Goal: Information Seeking & Learning: Learn about a topic

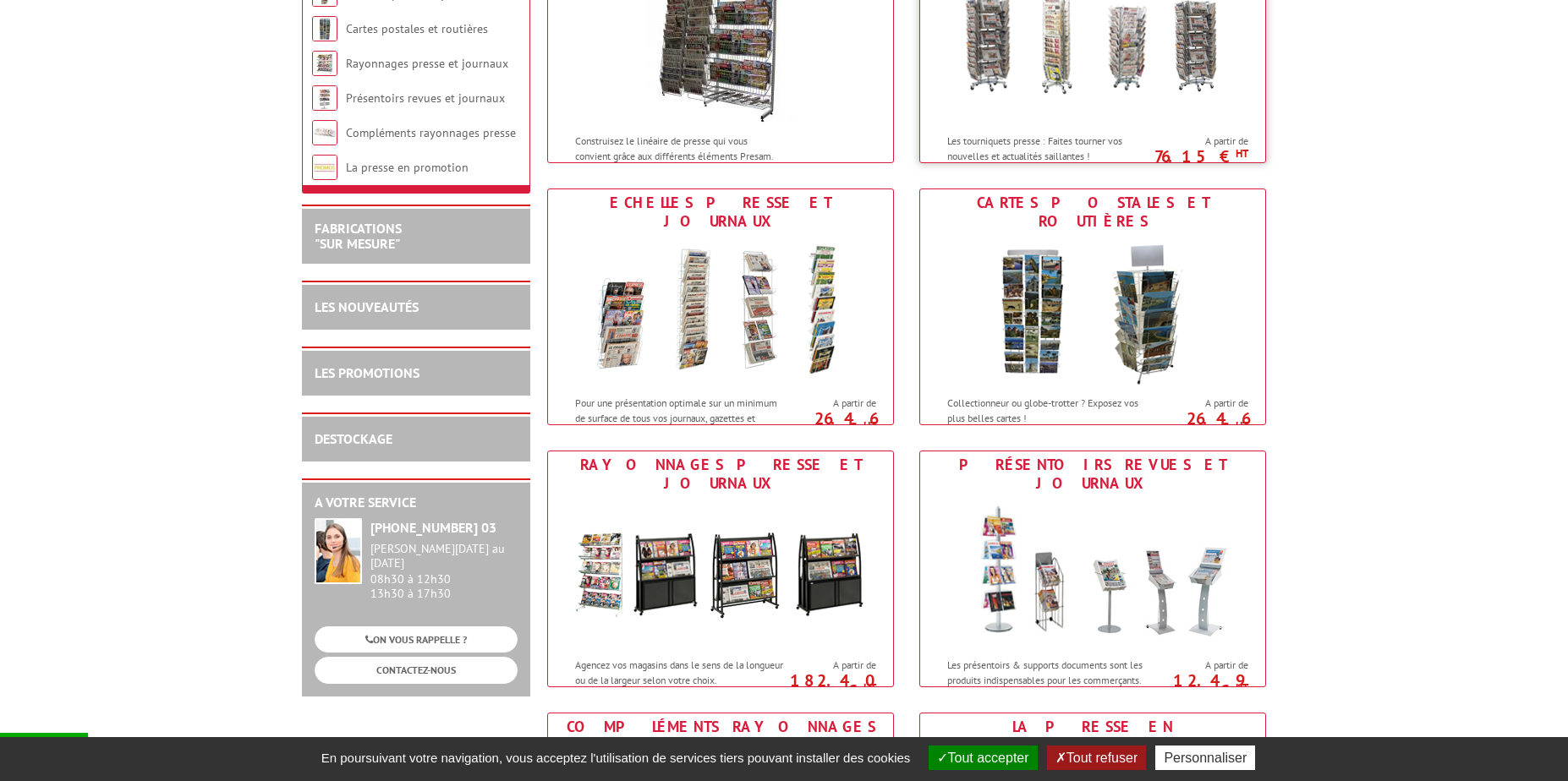
scroll to position [423, 0]
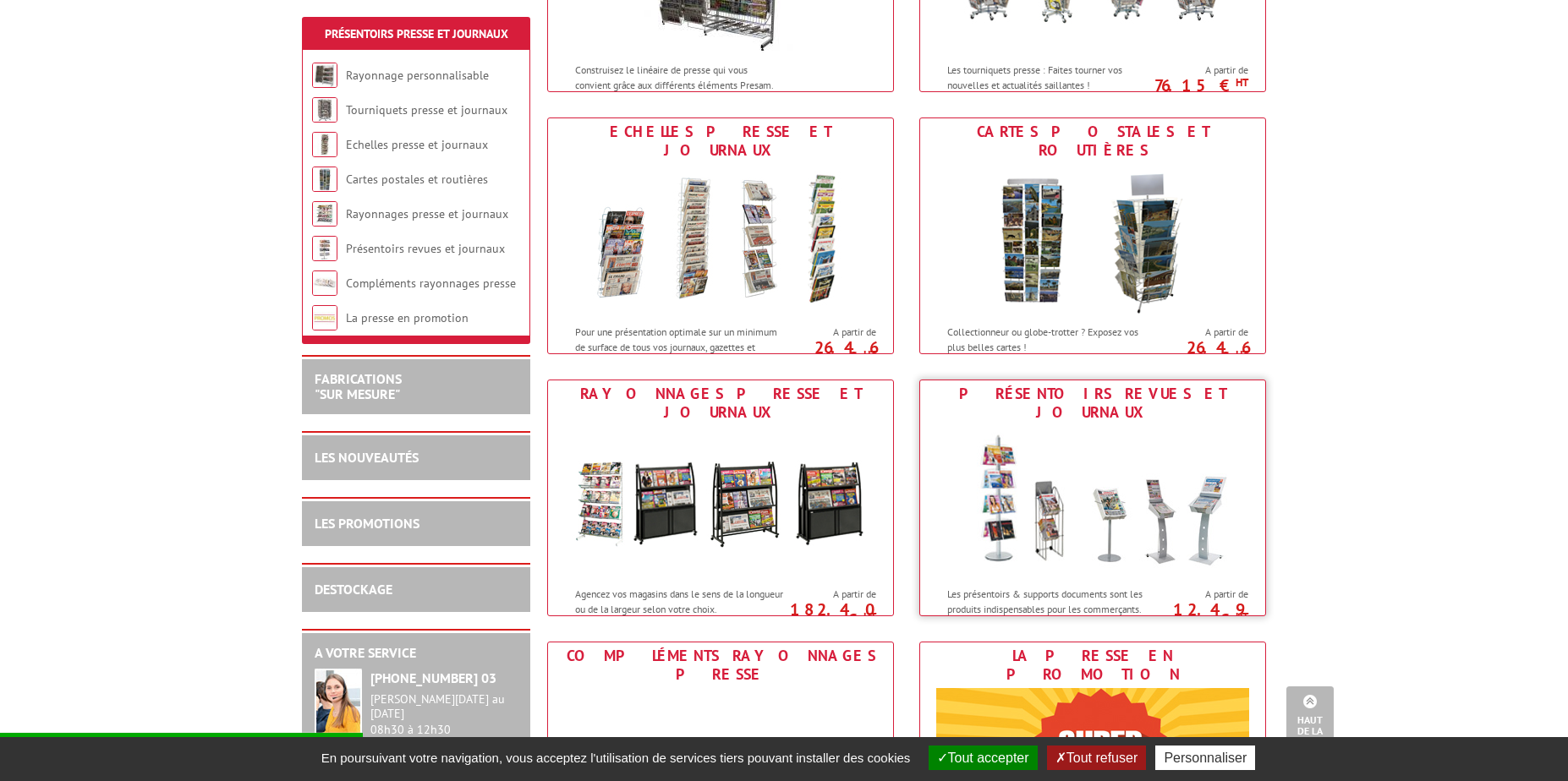
click at [1046, 499] on img at bounding box center [1093, 502] width 313 height 152
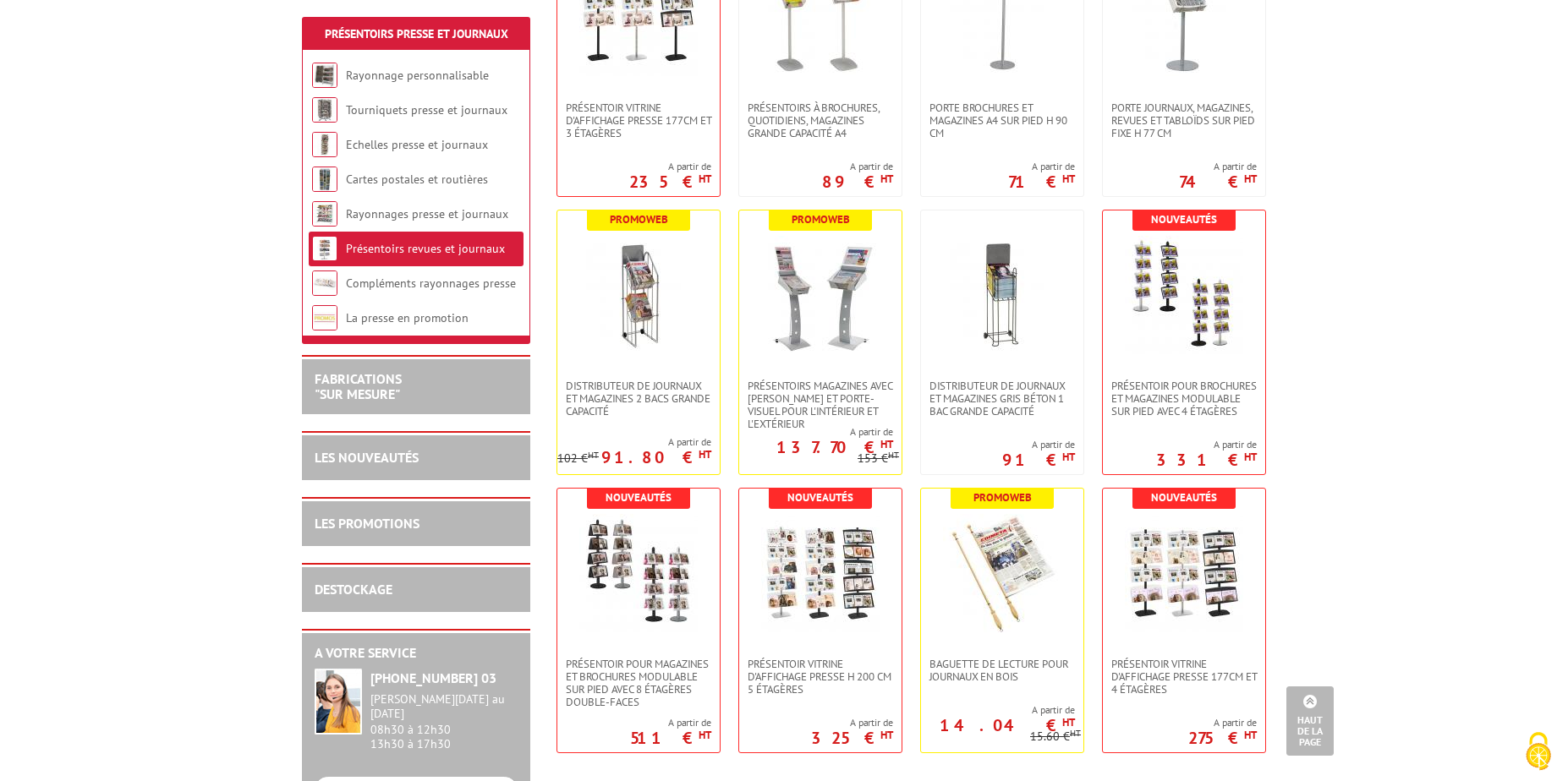
scroll to position [169, 0]
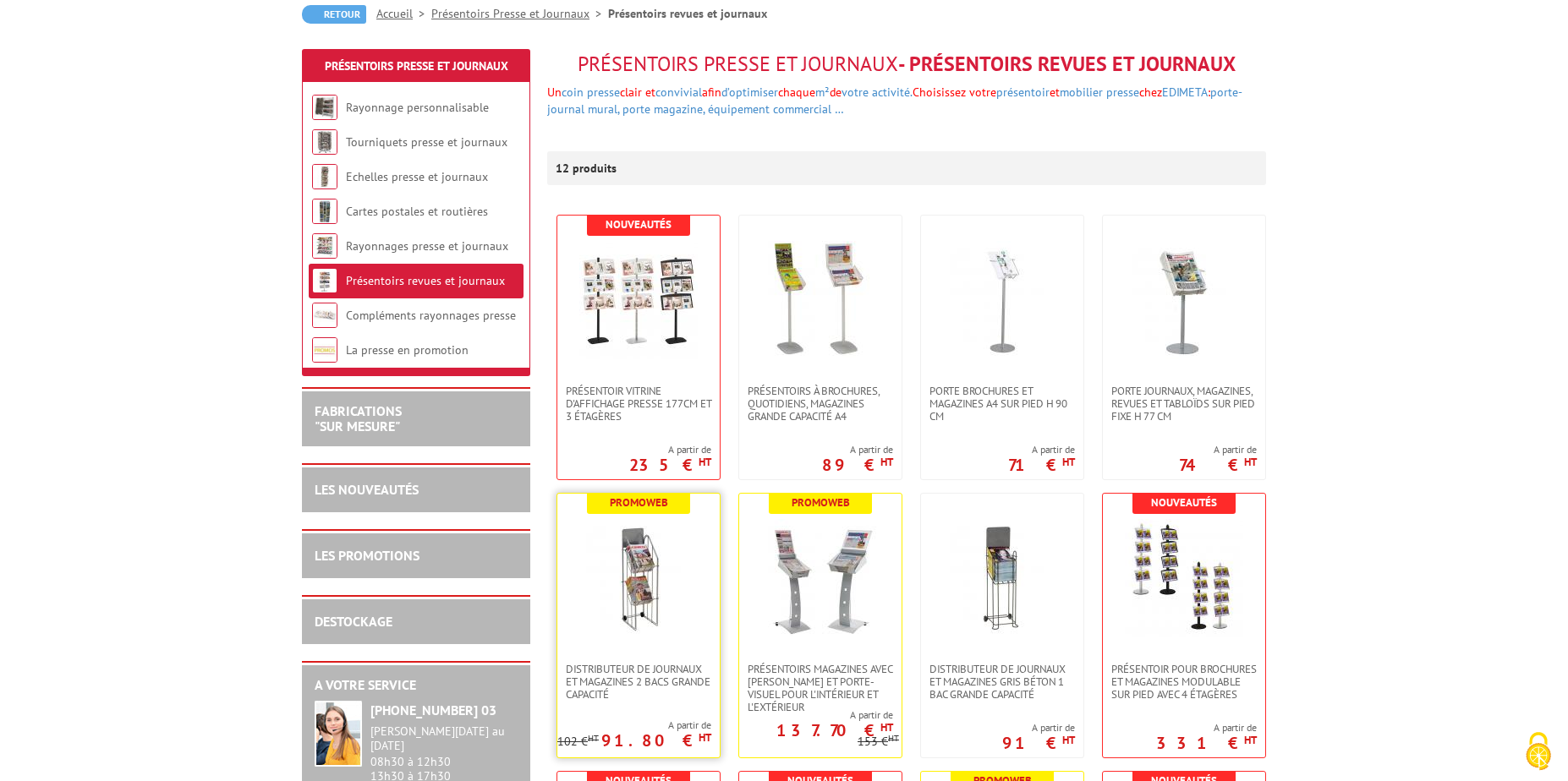
click at [652, 595] on img at bounding box center [639, 578] width 118 height 118
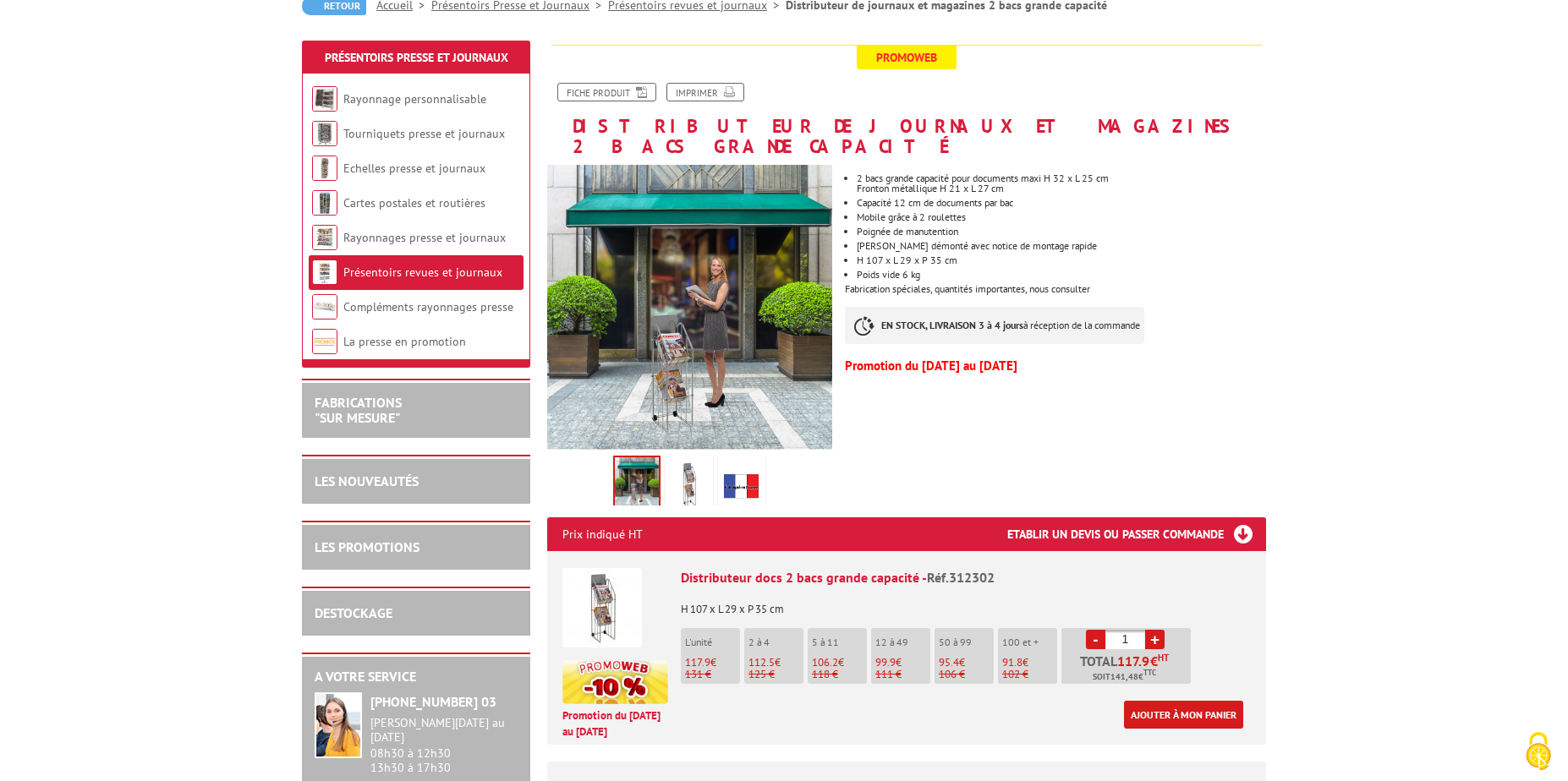
scroll to position [85, 0]
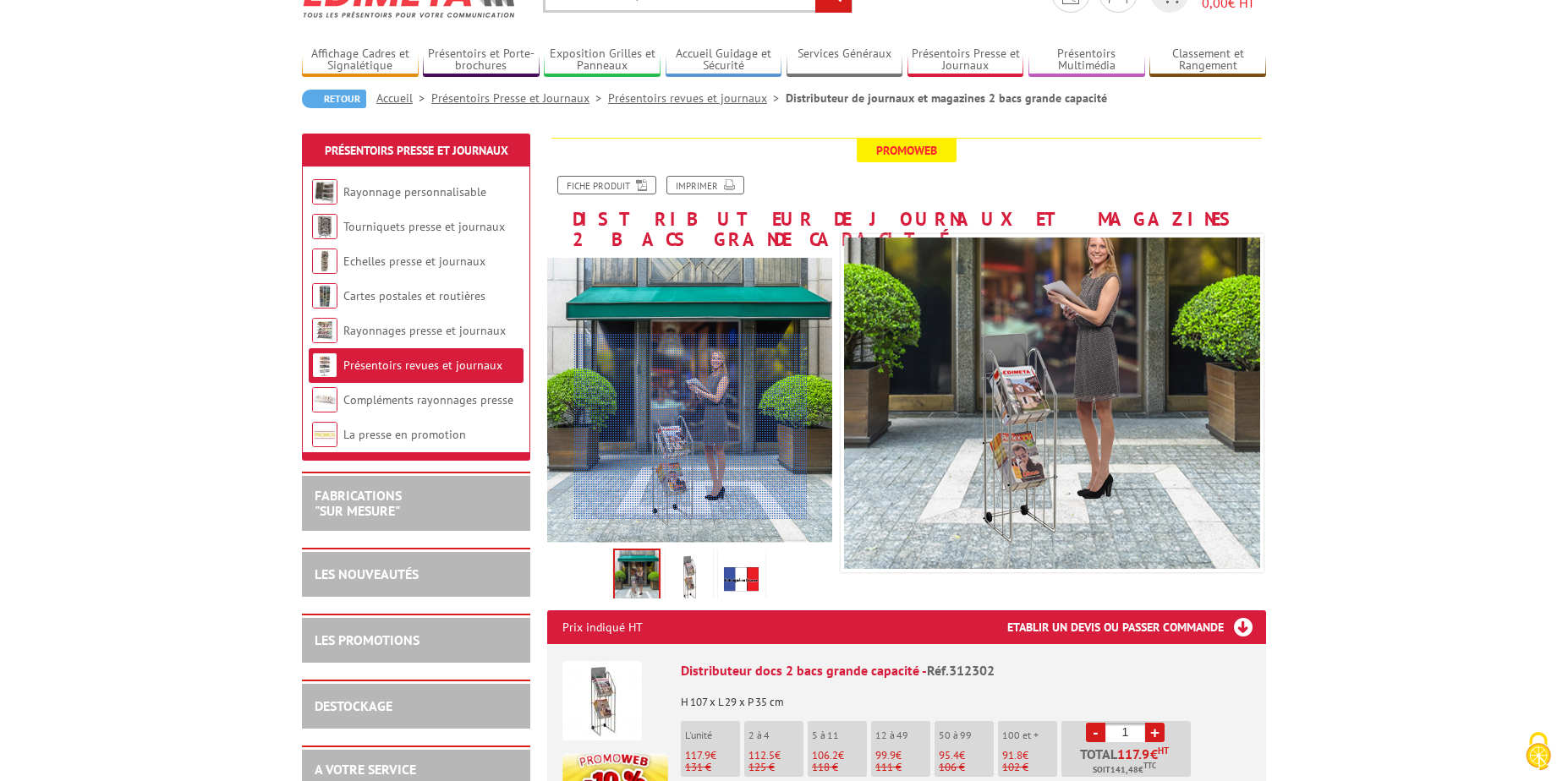
click at [691, 427] on div at bounding box center [691, 427] width 233 height 186
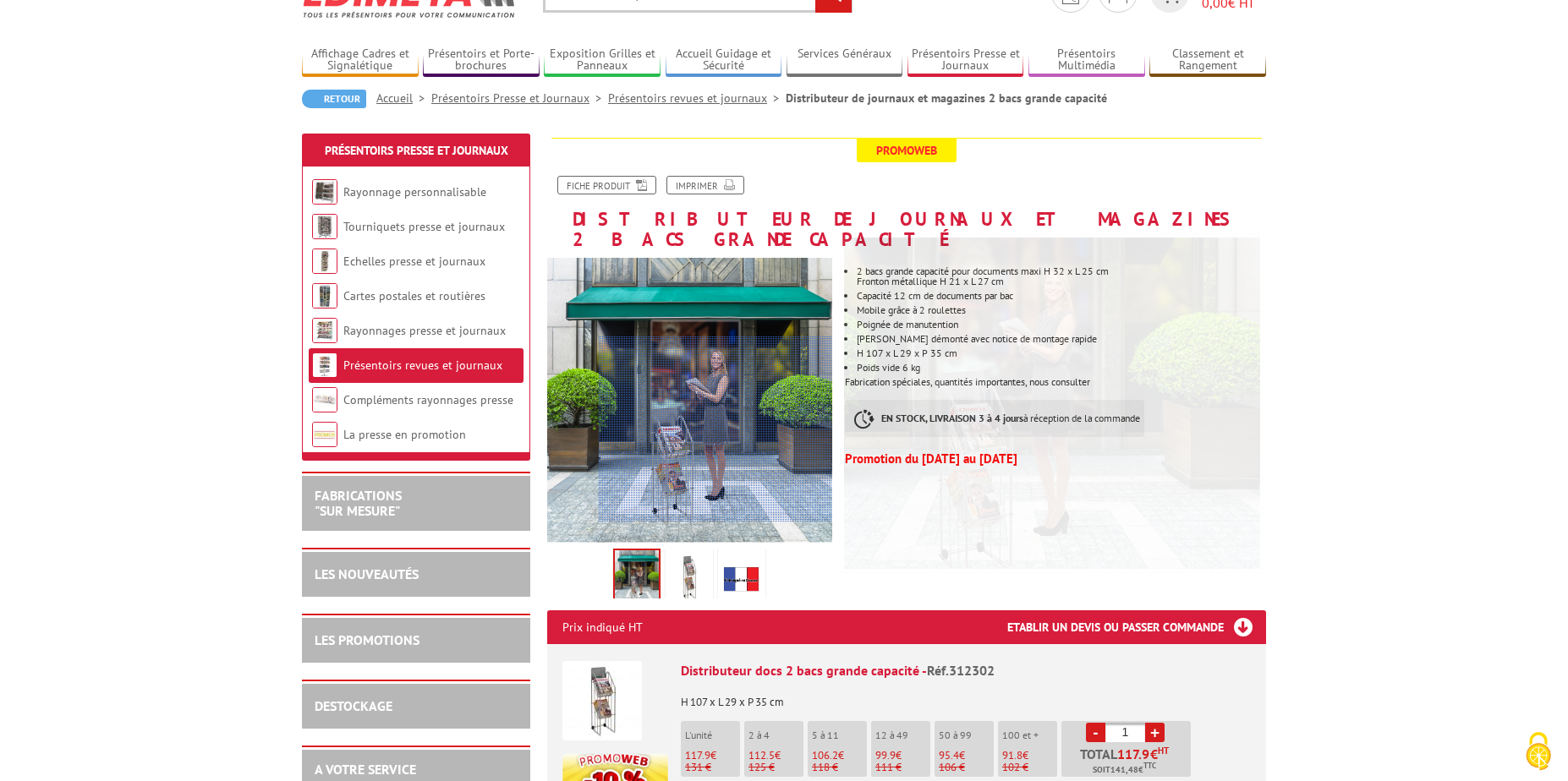
scroll to position [423, 0]
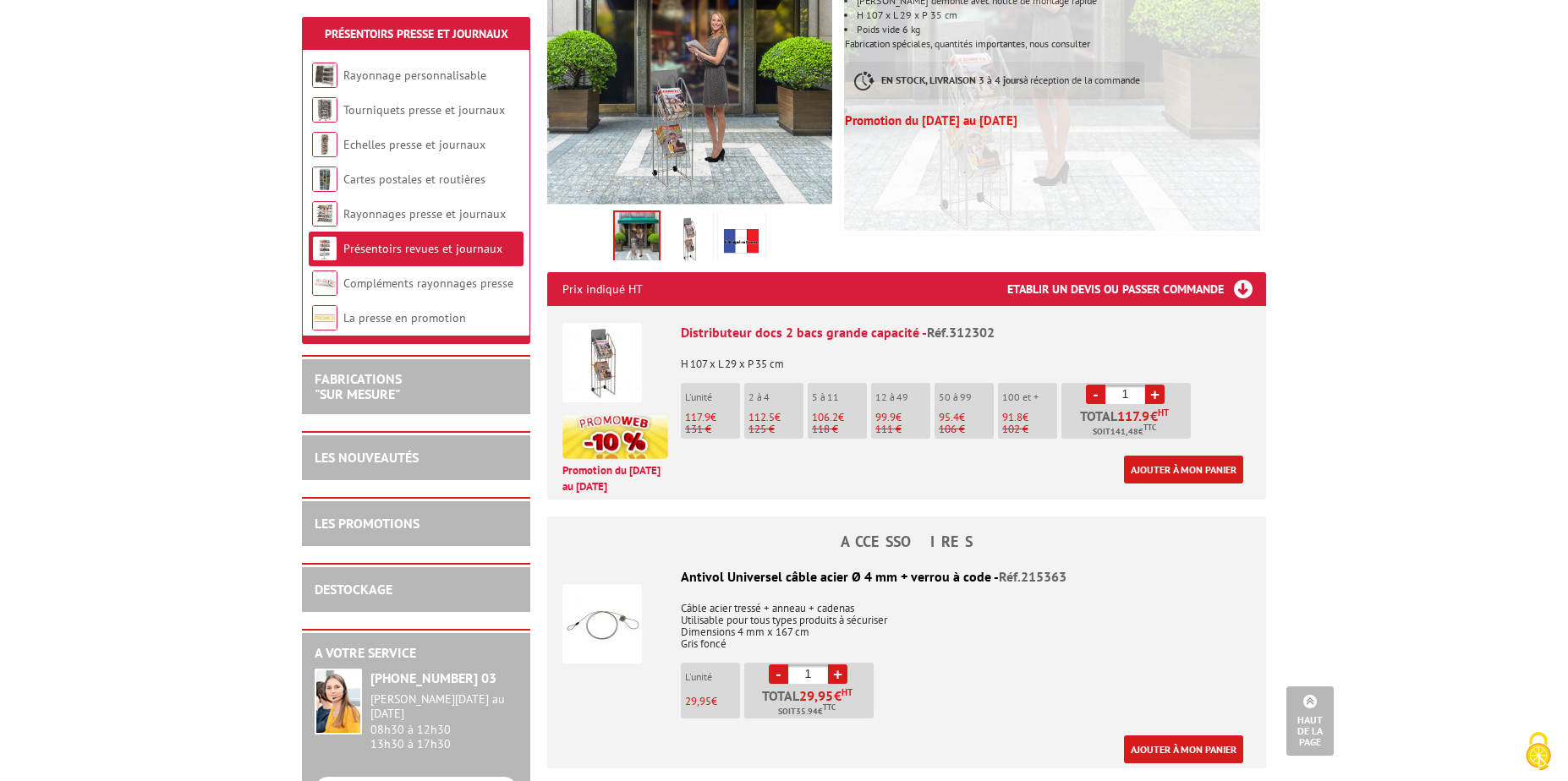
click at [614, 362] on img at bounding box center [602, 362] width 80 height 80
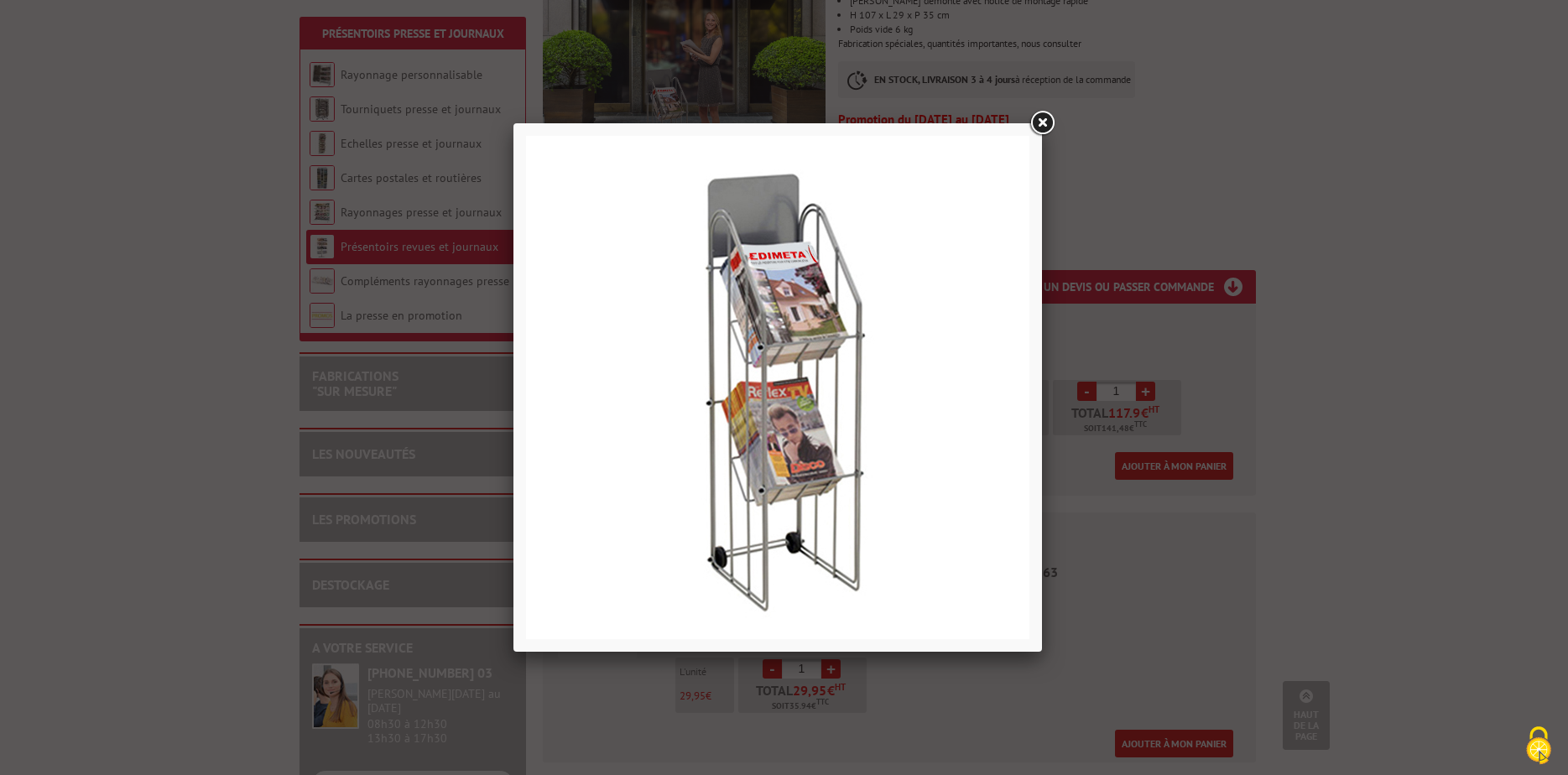
click at [1049, 118] on link at bounding box center [1041, 123] width 30 height 30
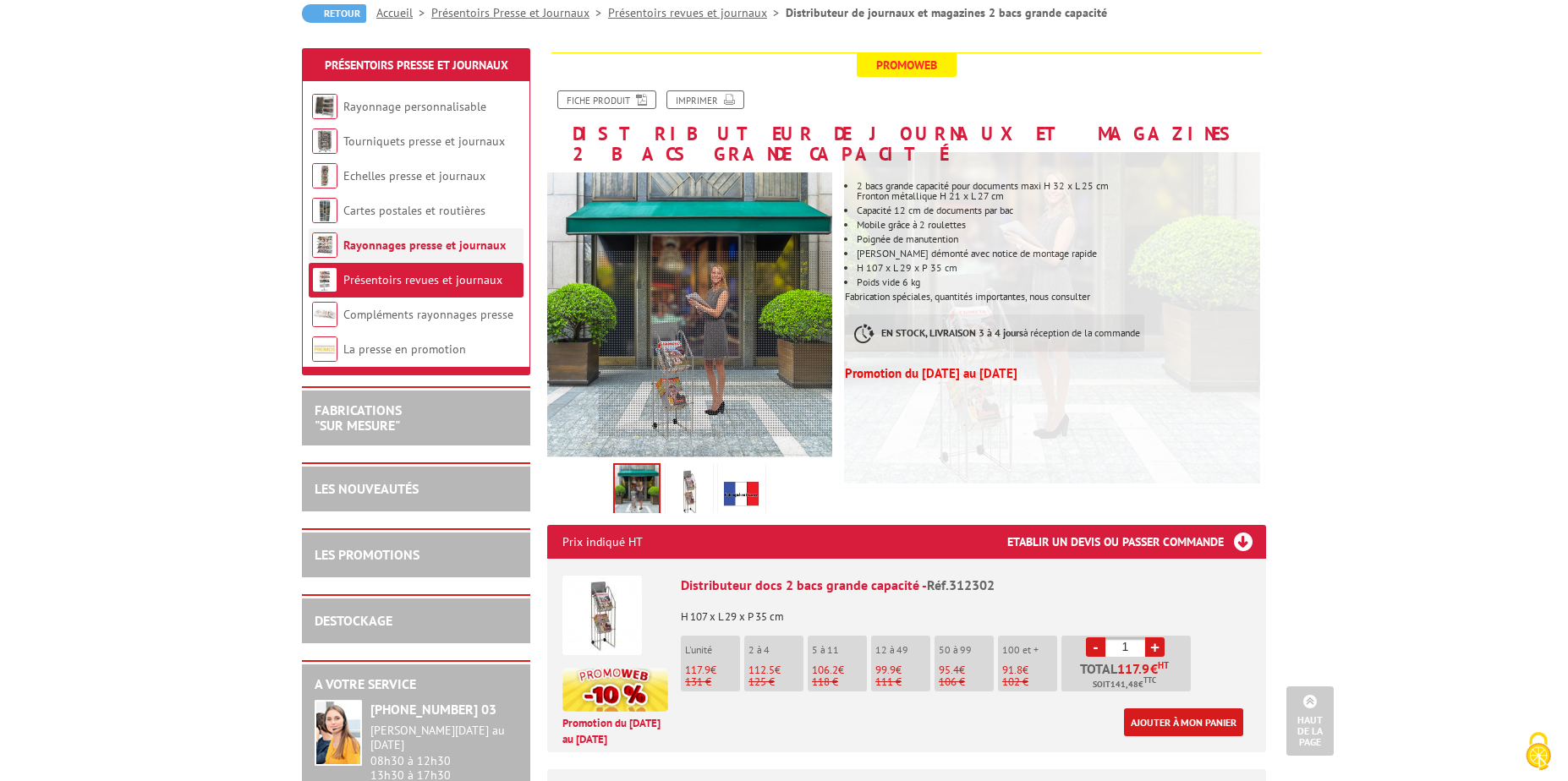
scroll to position [169, 0]
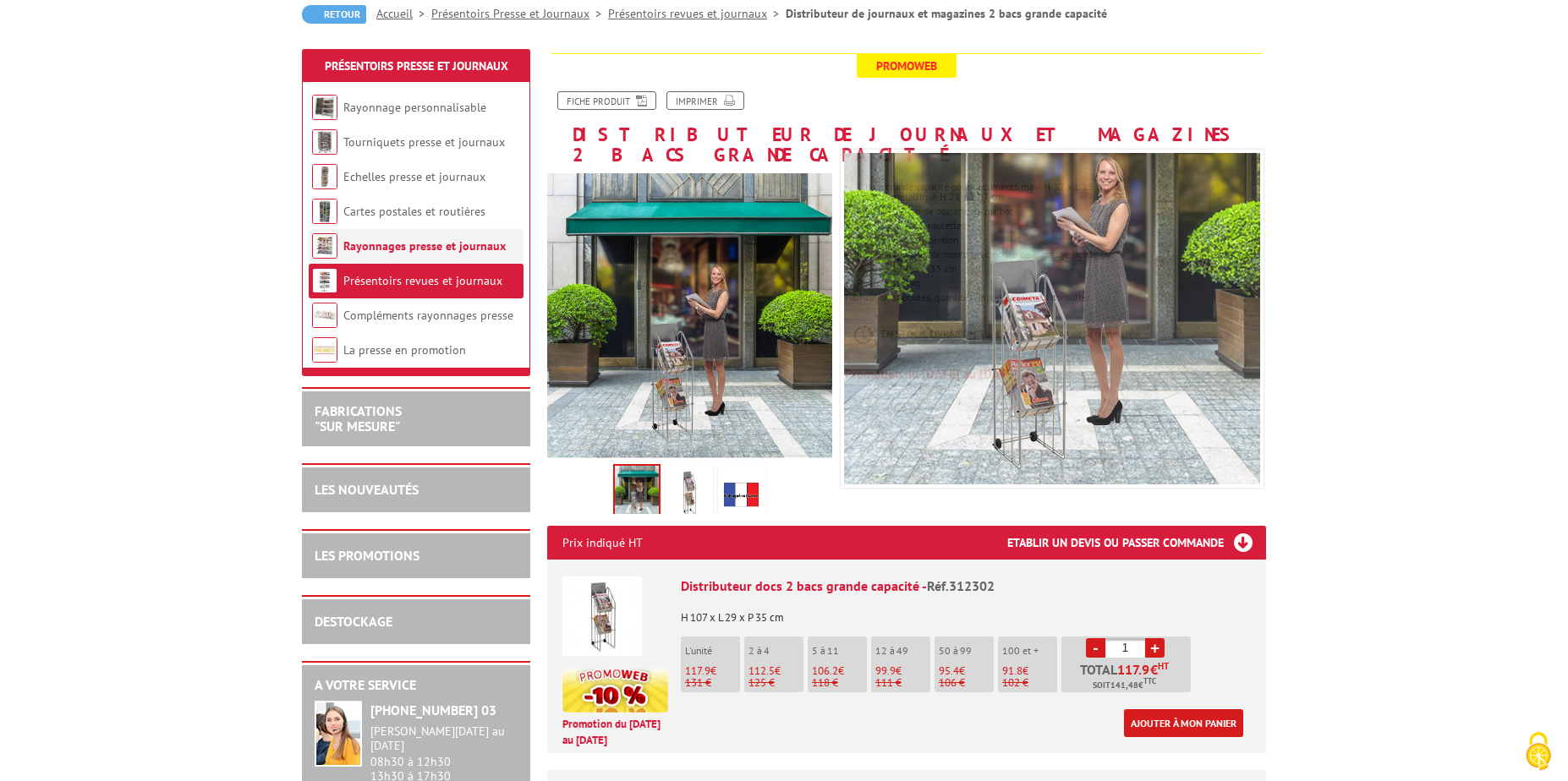
click at [412, 247] on link "Rayonnages presse et journaux" at bounding box center [424, 246] width 162 height 15
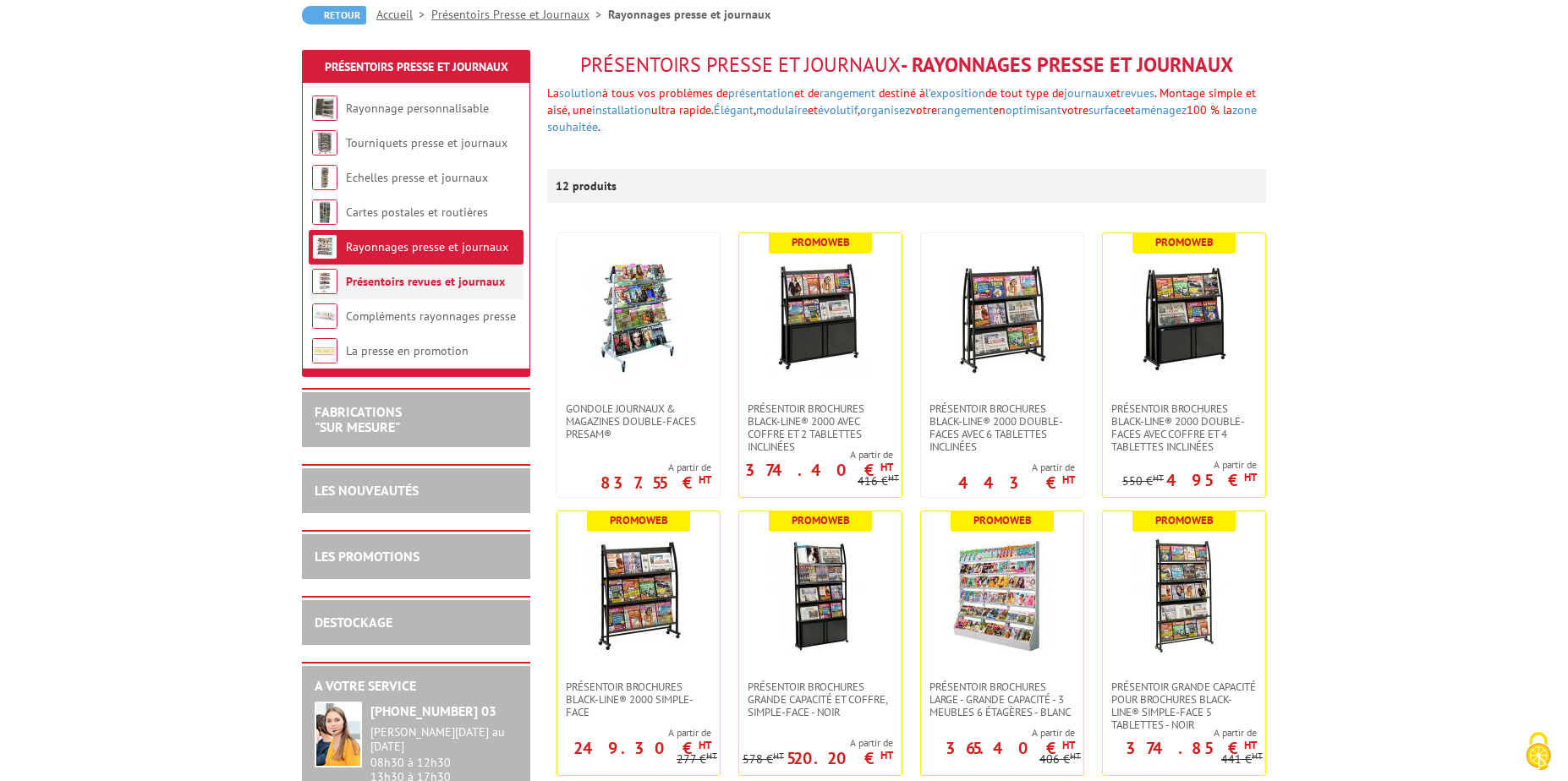
scroll to position [169, 0]
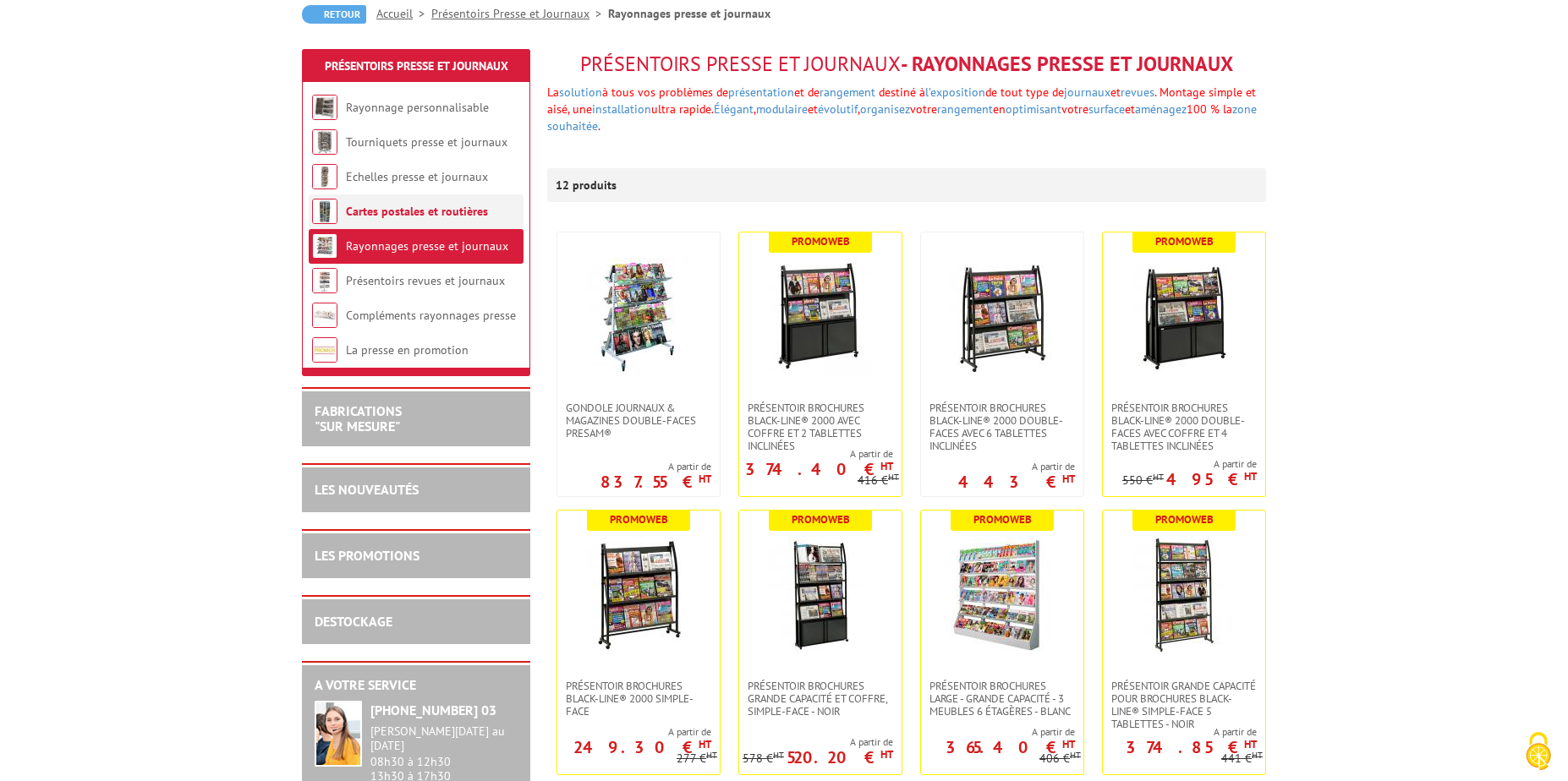
click at [388, 212] on link "Cartes postales et routières" at bounding box center [417, 211] width 142 height 15
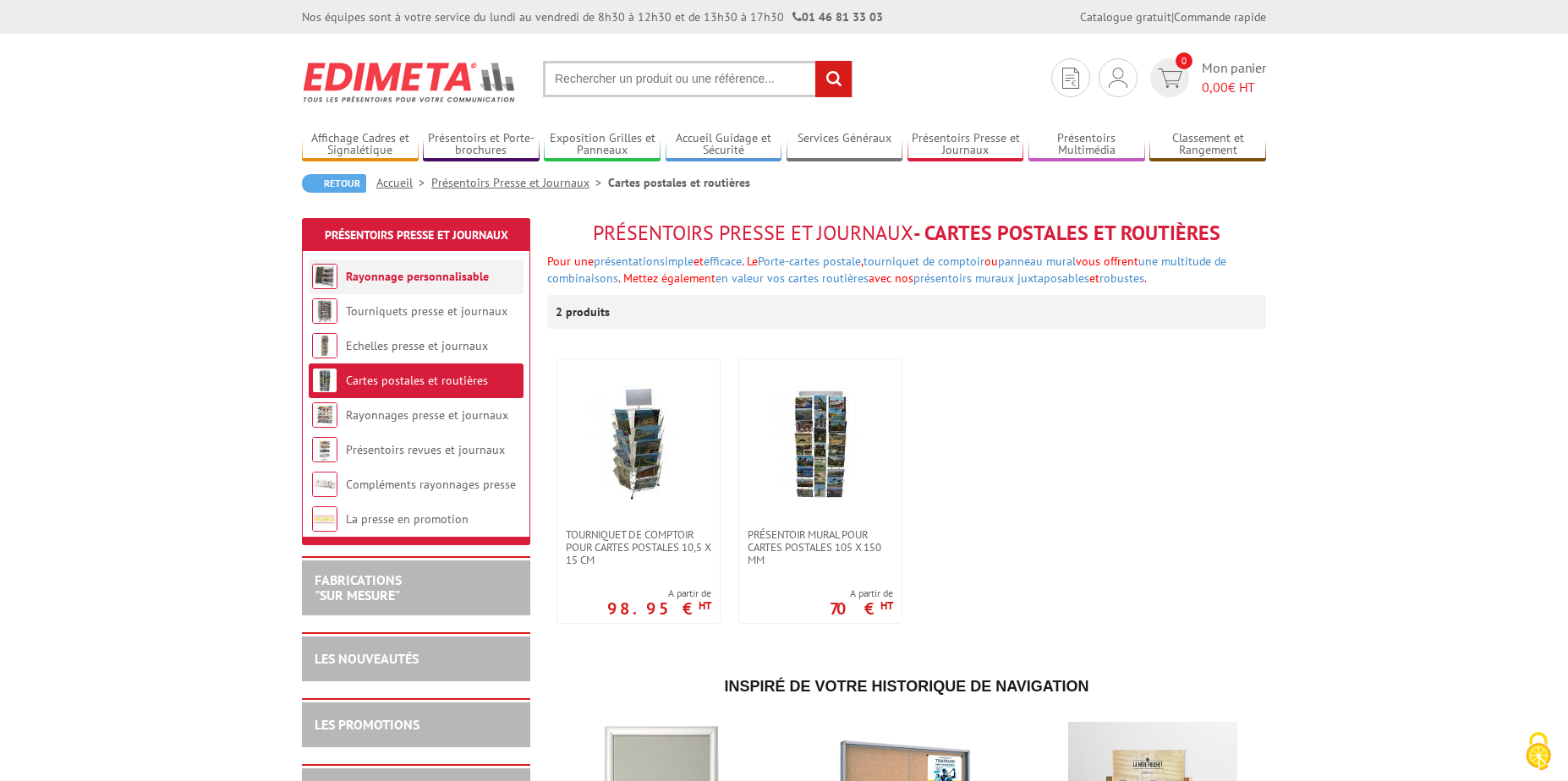
click at [384, 269] on link "Rayonnage personnalisable" at bounding box center [417, 276] width 143 height 15
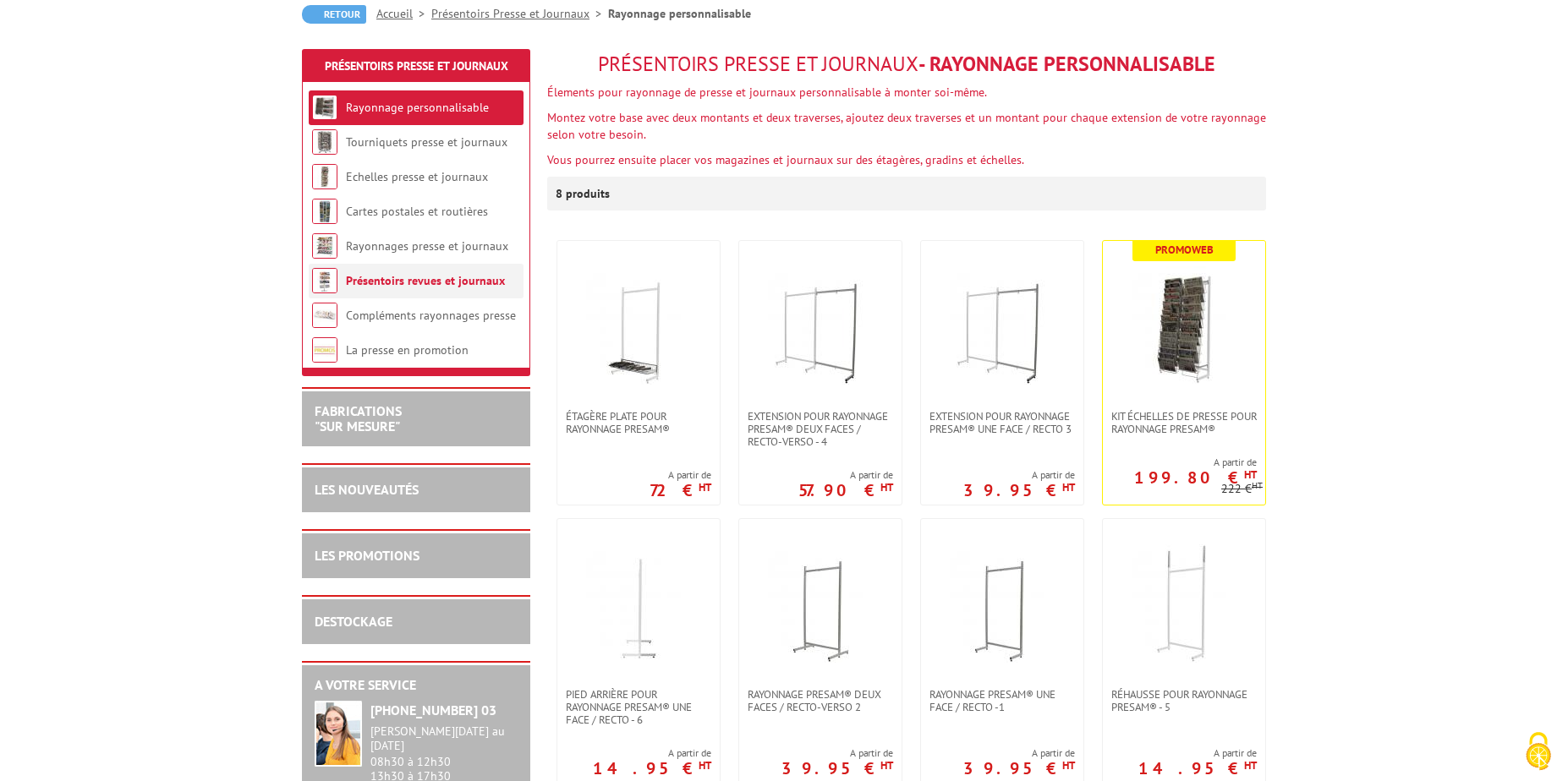
click at [384, 279] on link "Présentoirs revues et journaux" at bounding box center [425, 281] width 159 height 15
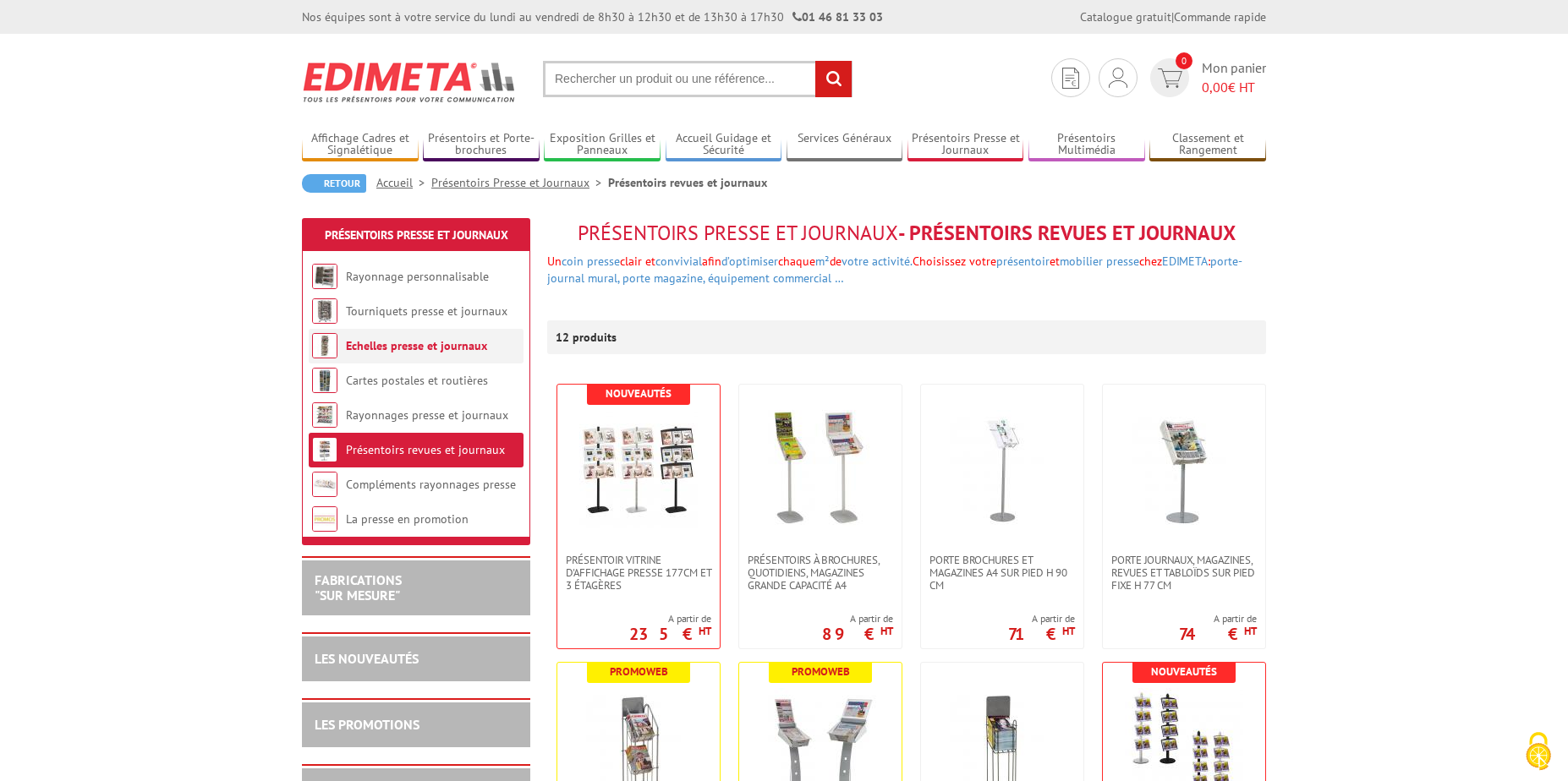
scroll to position [85, 0]
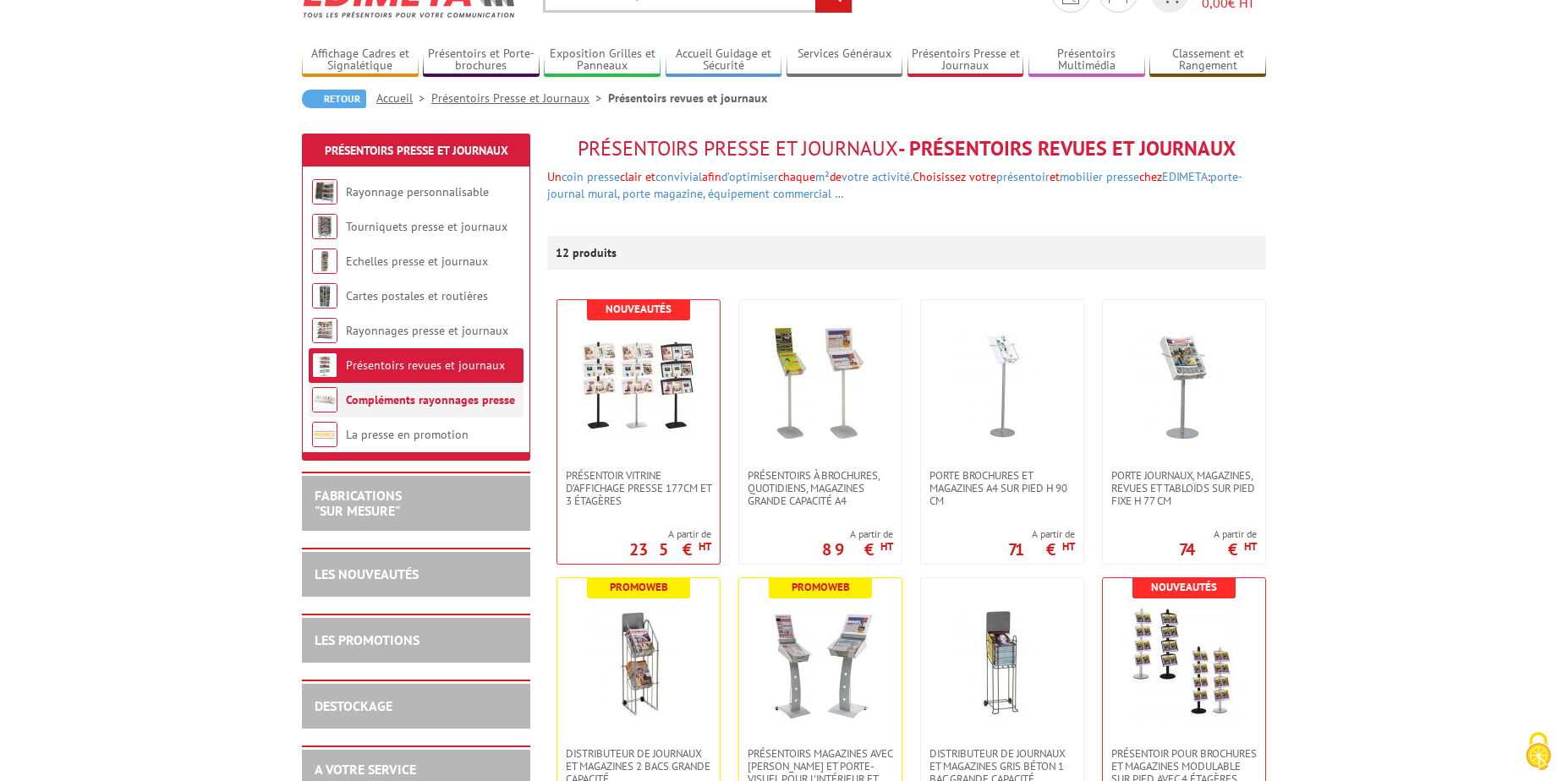
click at [394, 397] on link "Compléments rayonnages presse" at bounding box center [430, 400] width 169 height 15
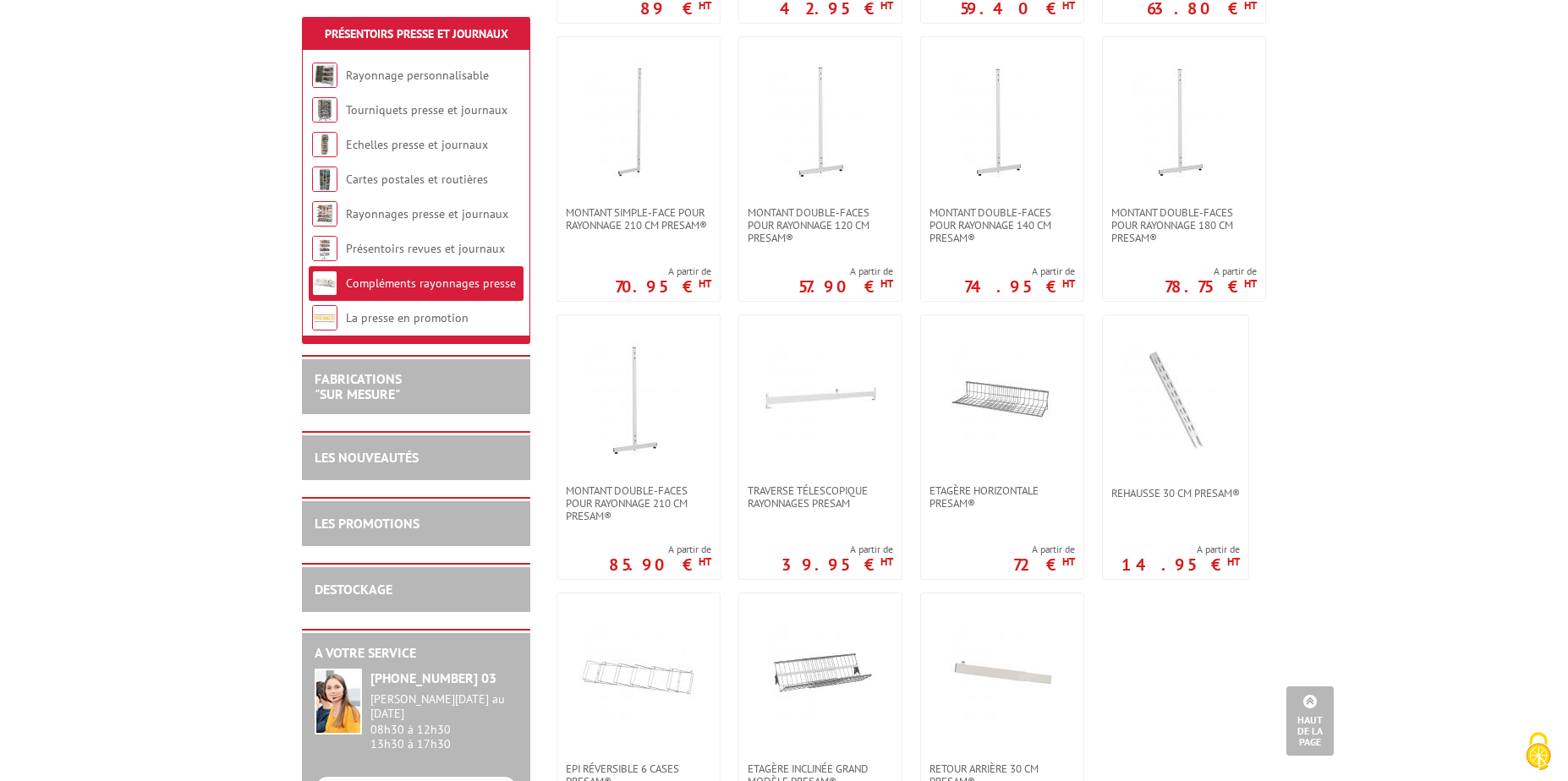
scroll to position [930, 0]
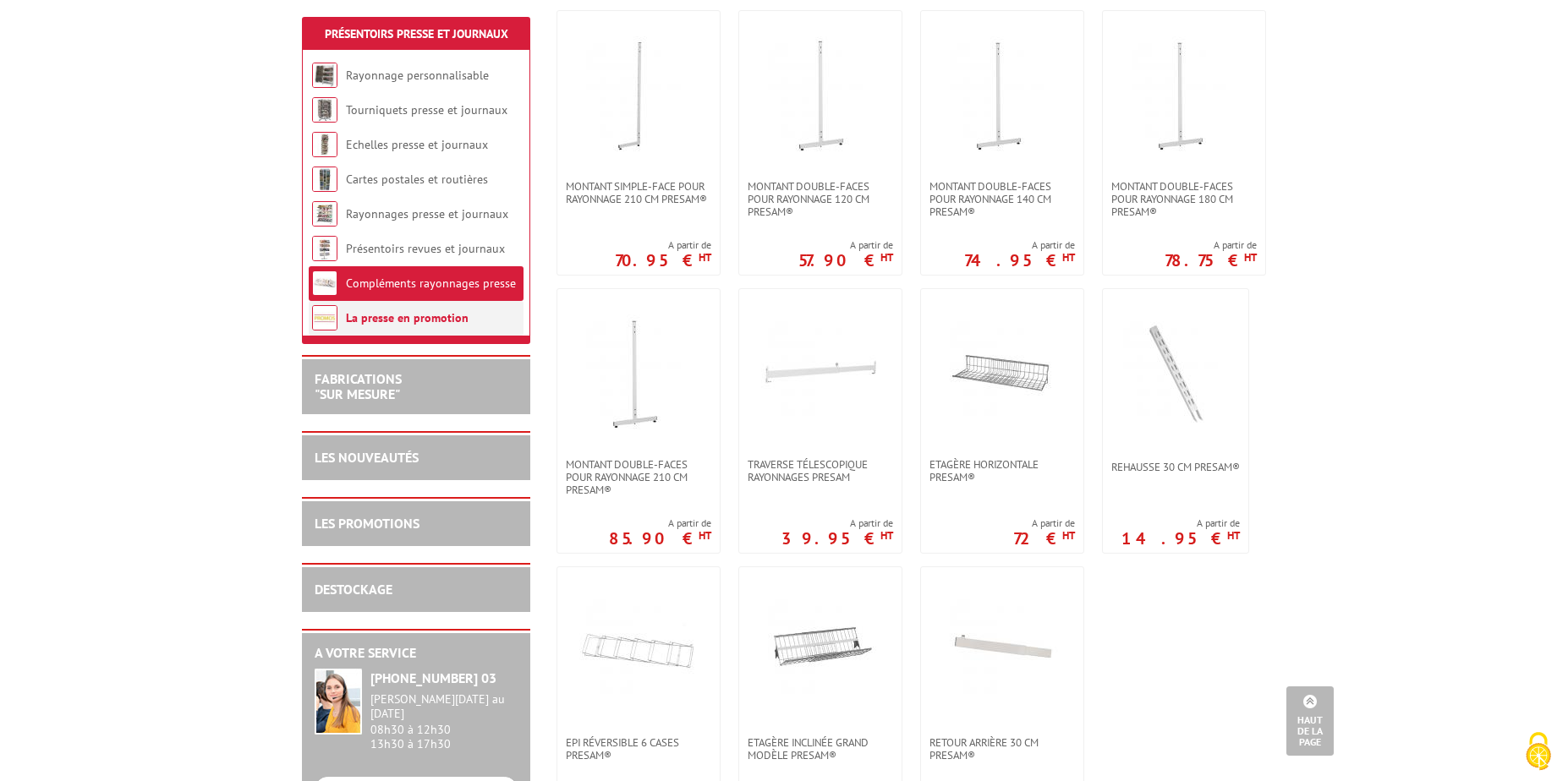
click at [372, 316] on link "La presse en promotion" at bounding box center [407, 318] width 123 height 15
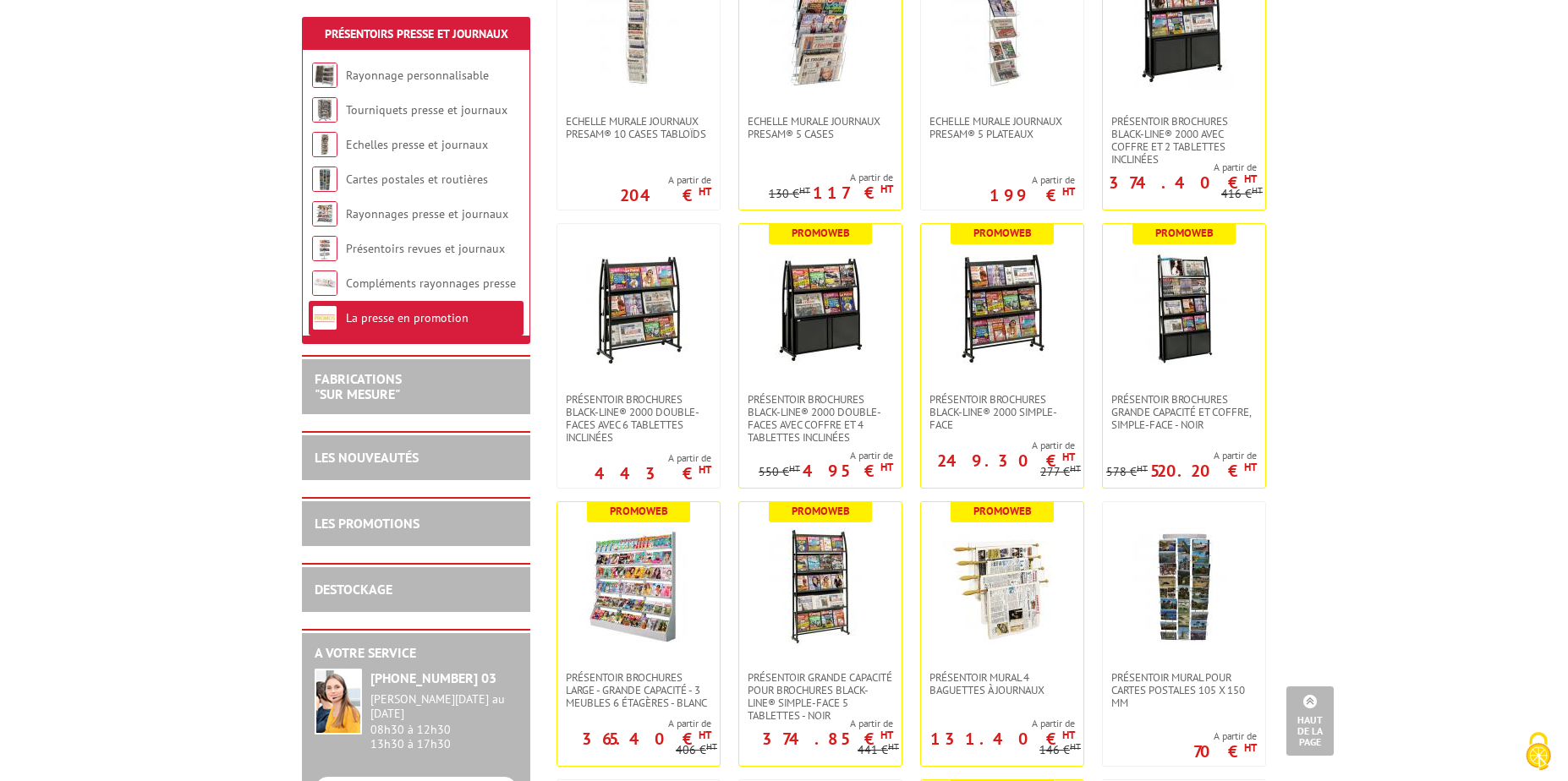
scroll to position [972, 0]
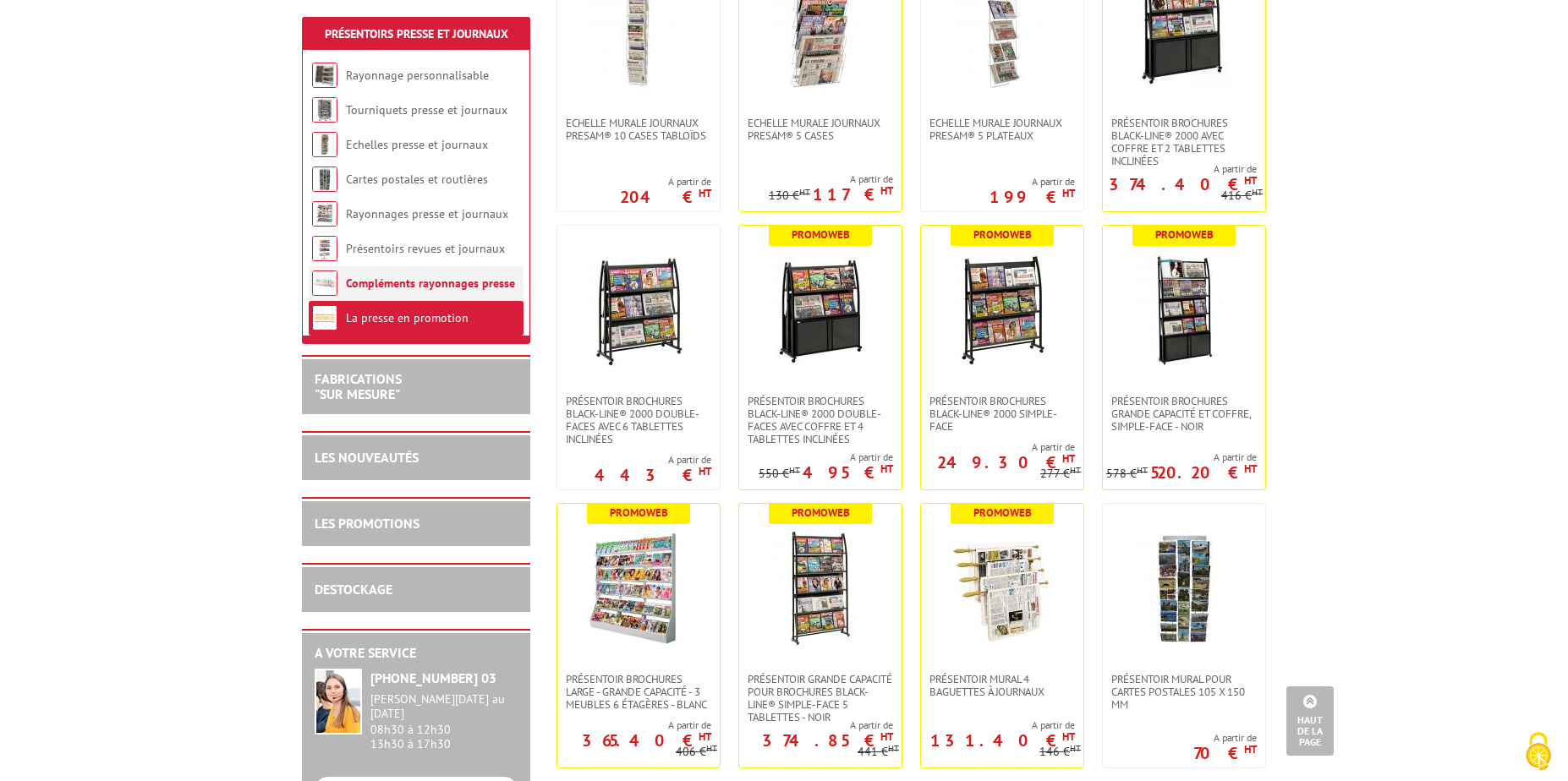
click at [360, 283] on link "Compléments rayonnages presse" at bounding box center [430, 283] width 169 height 15
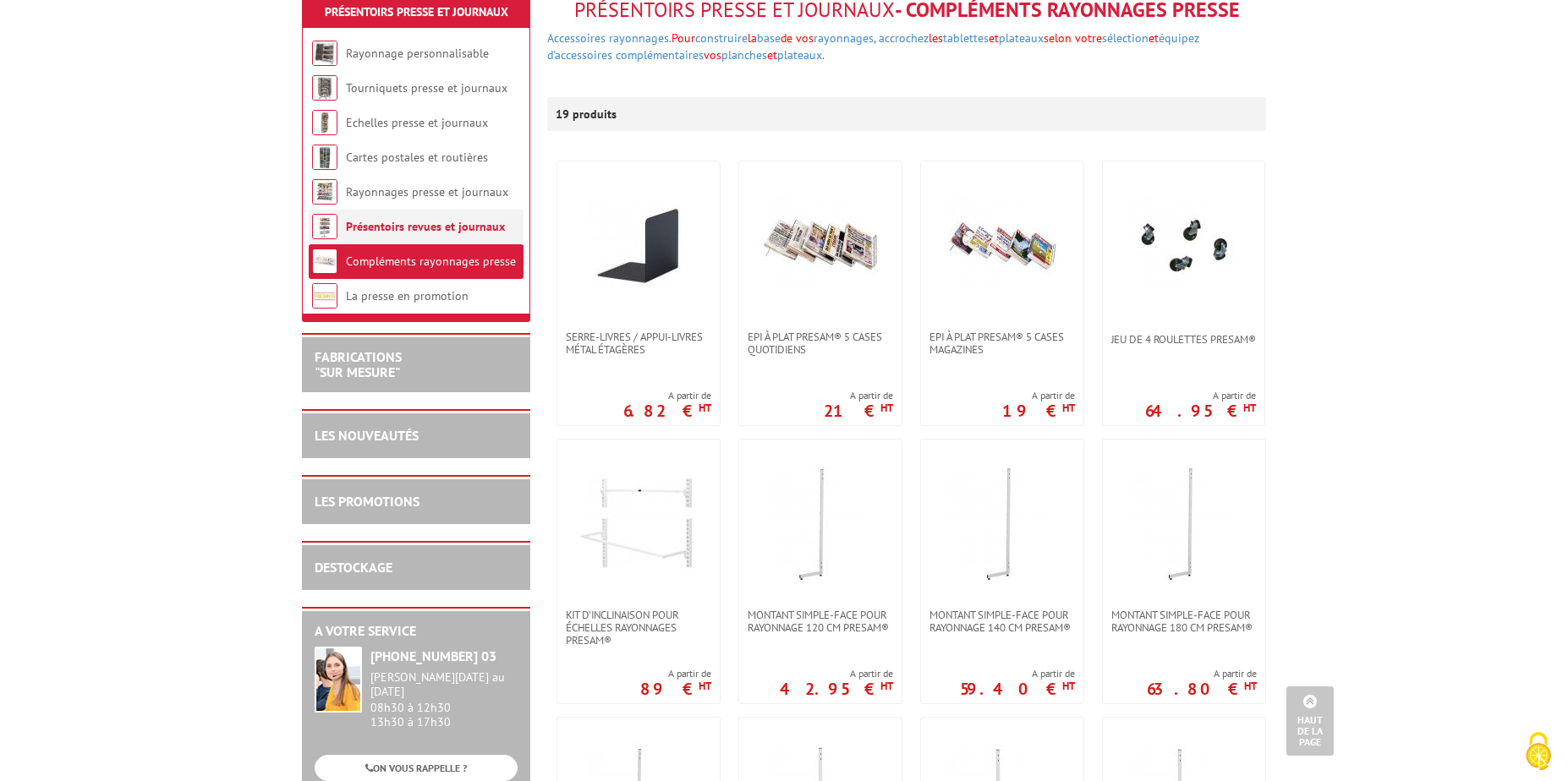
scroll to position [169, 0]
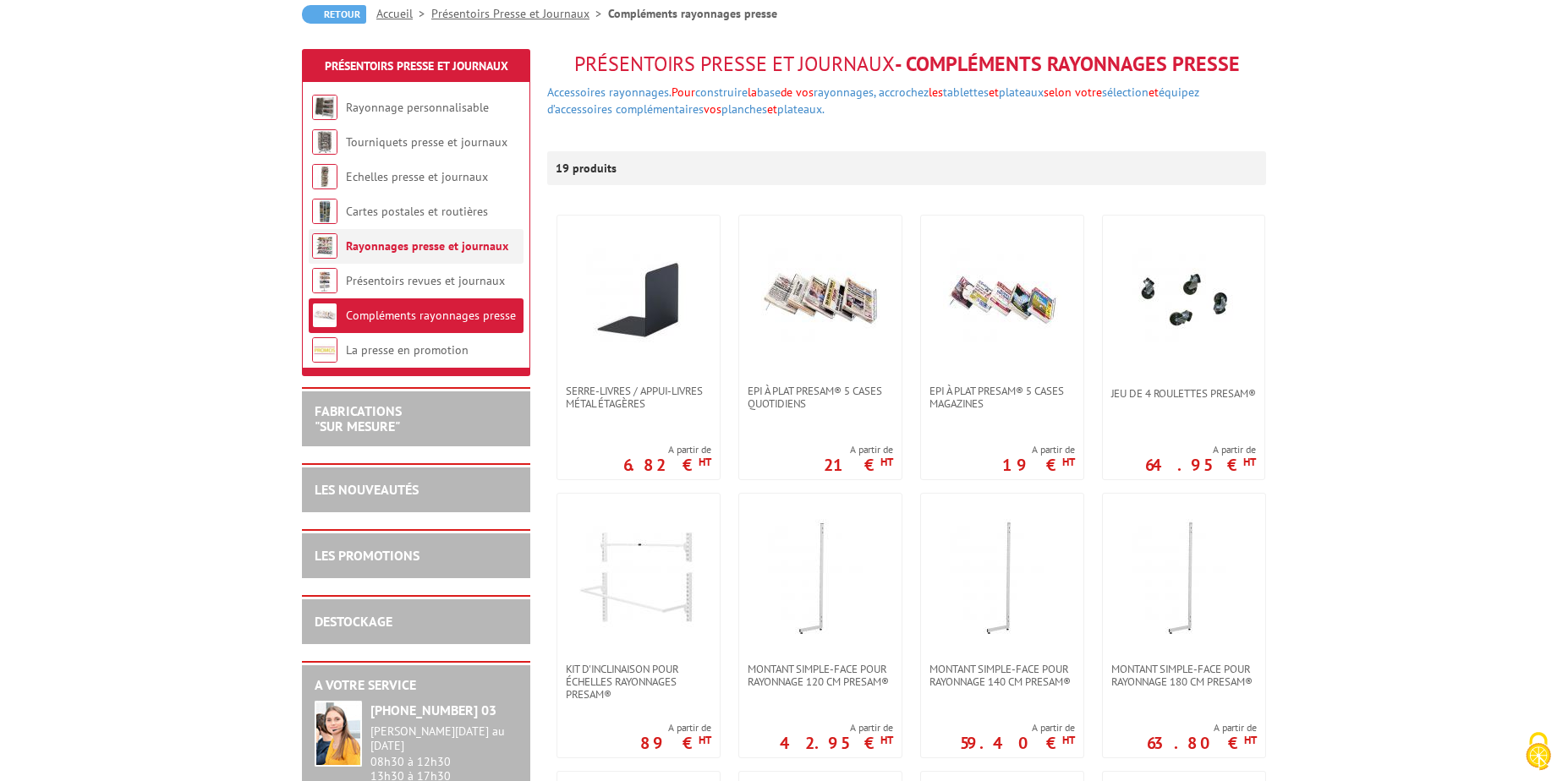
click at [394, 252] on link "Rayonnages presse et journaux" at bounding box center [427, 246] width 162 height 15
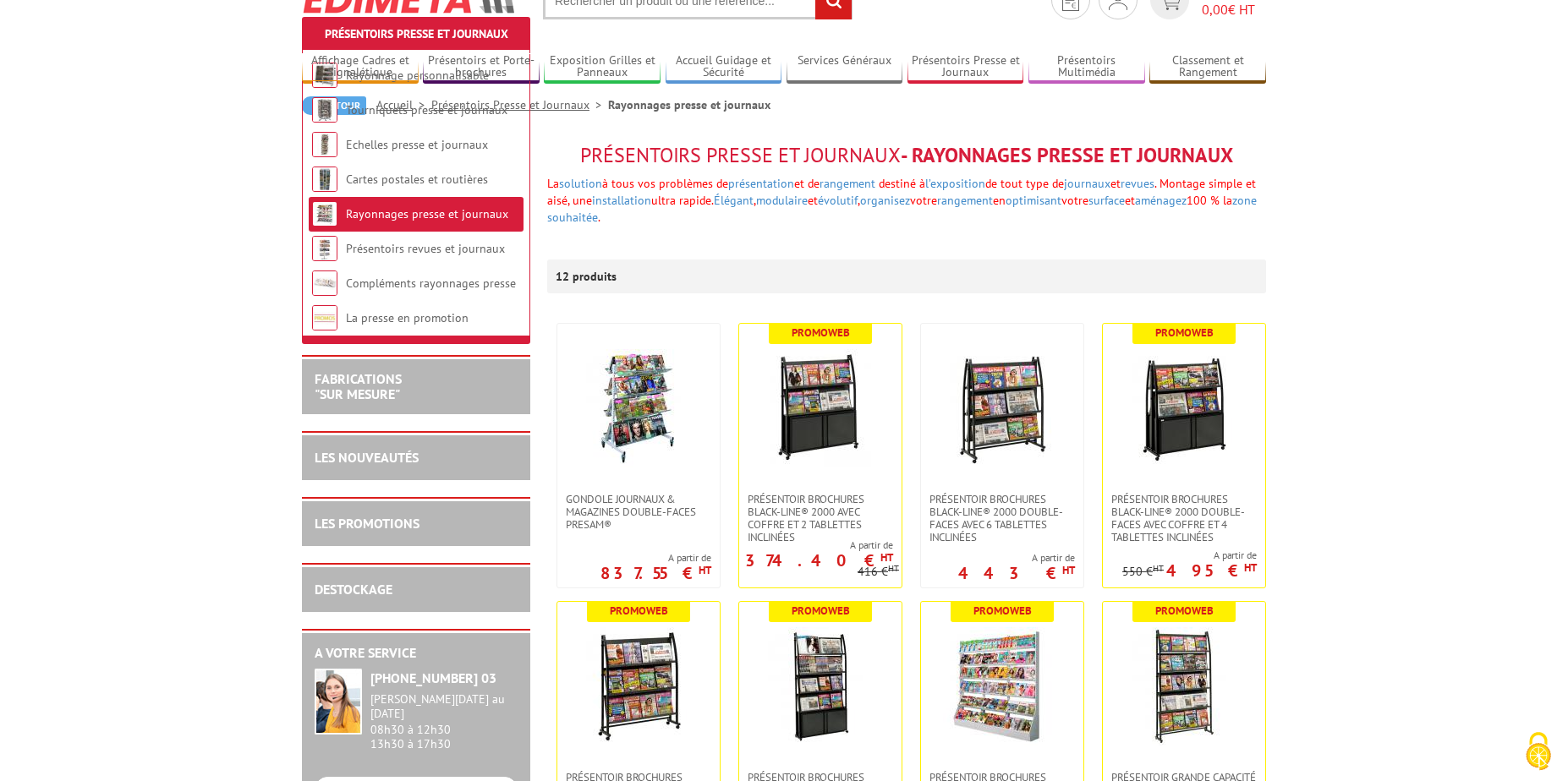
scroll to position [254, 0]
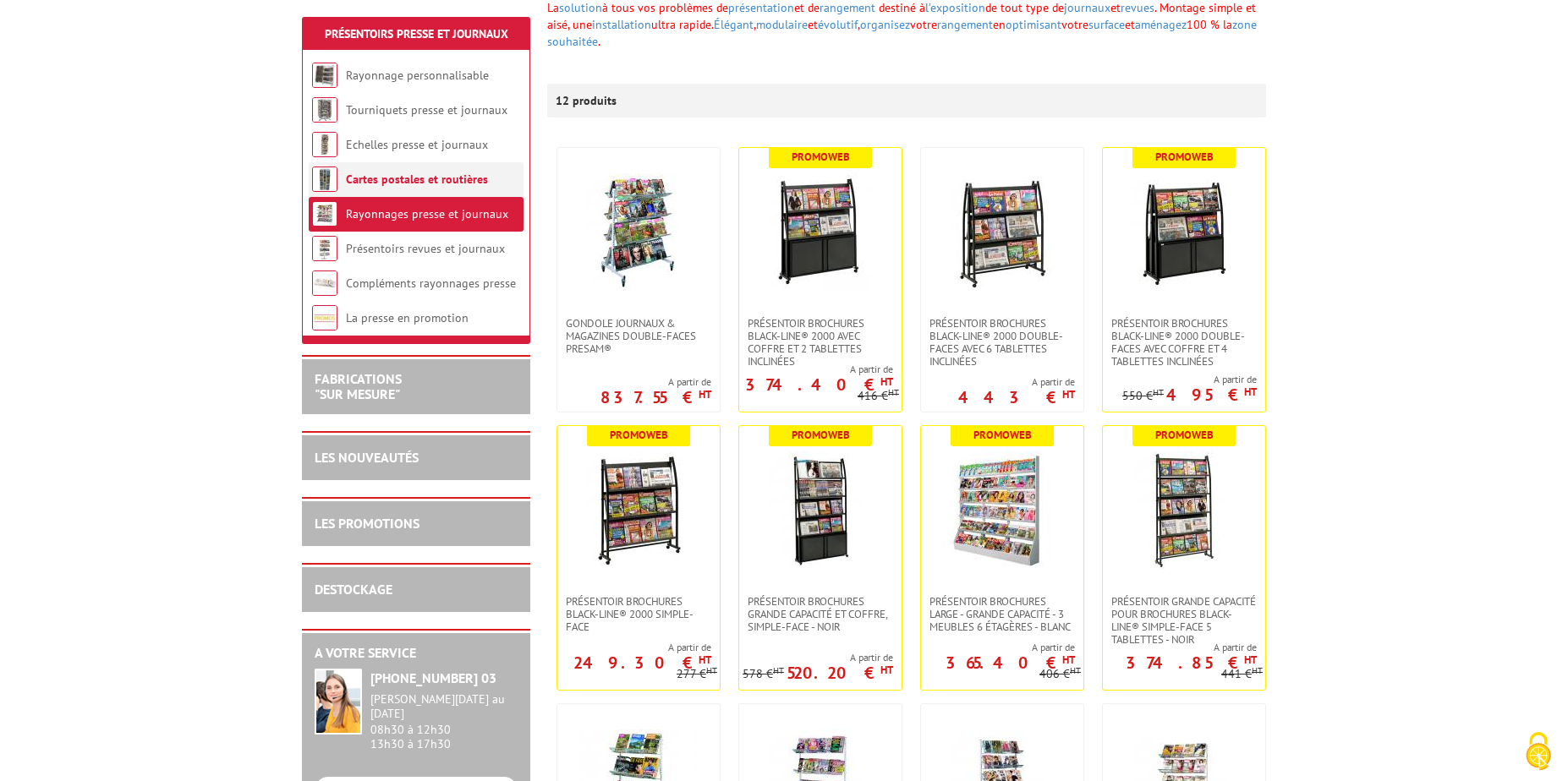
click at [368, 189] on li "Cartes postales et routières" at bounding box center [416, 179] width 215 height 34
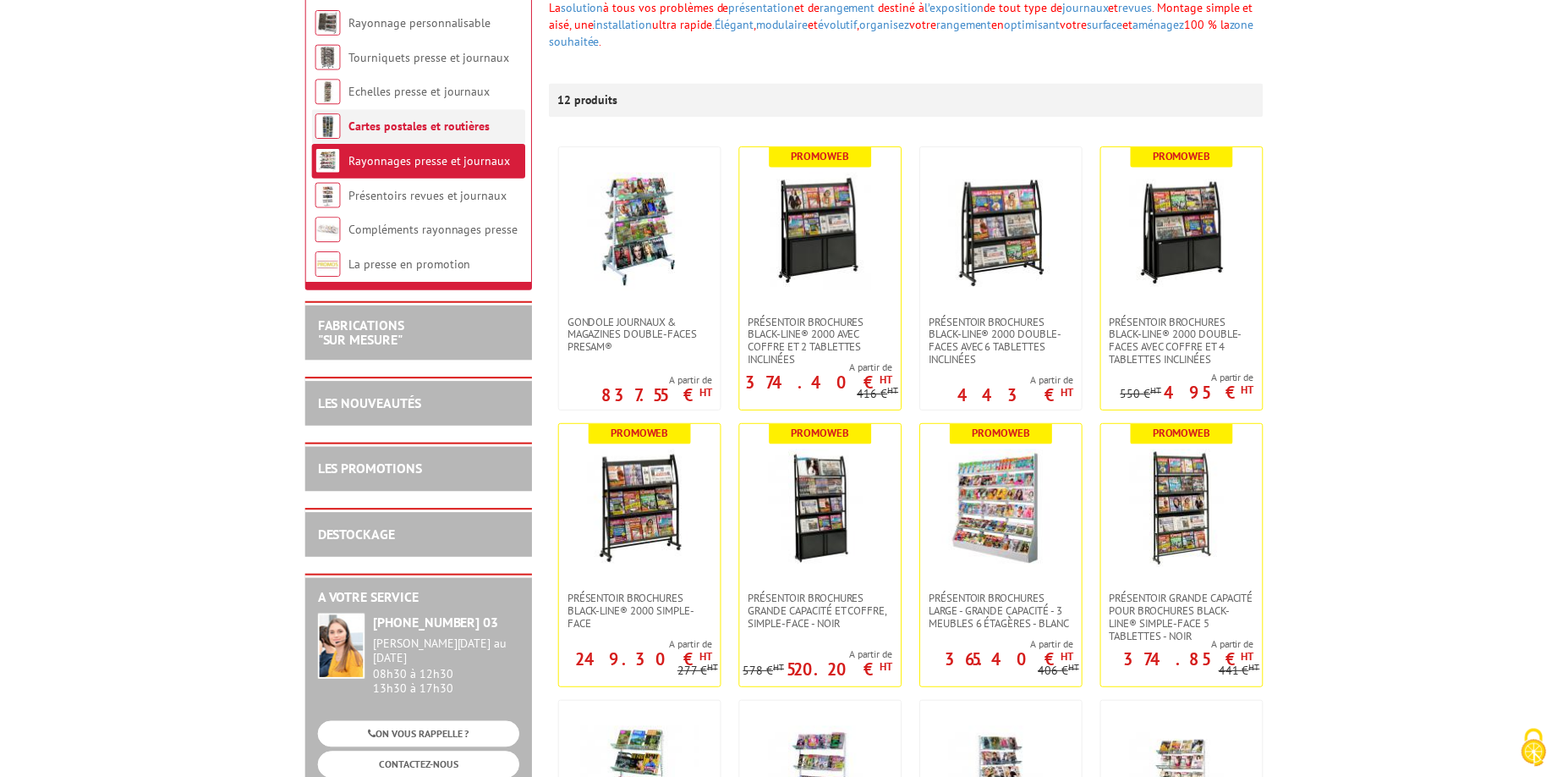
scroll to position [0, 0]
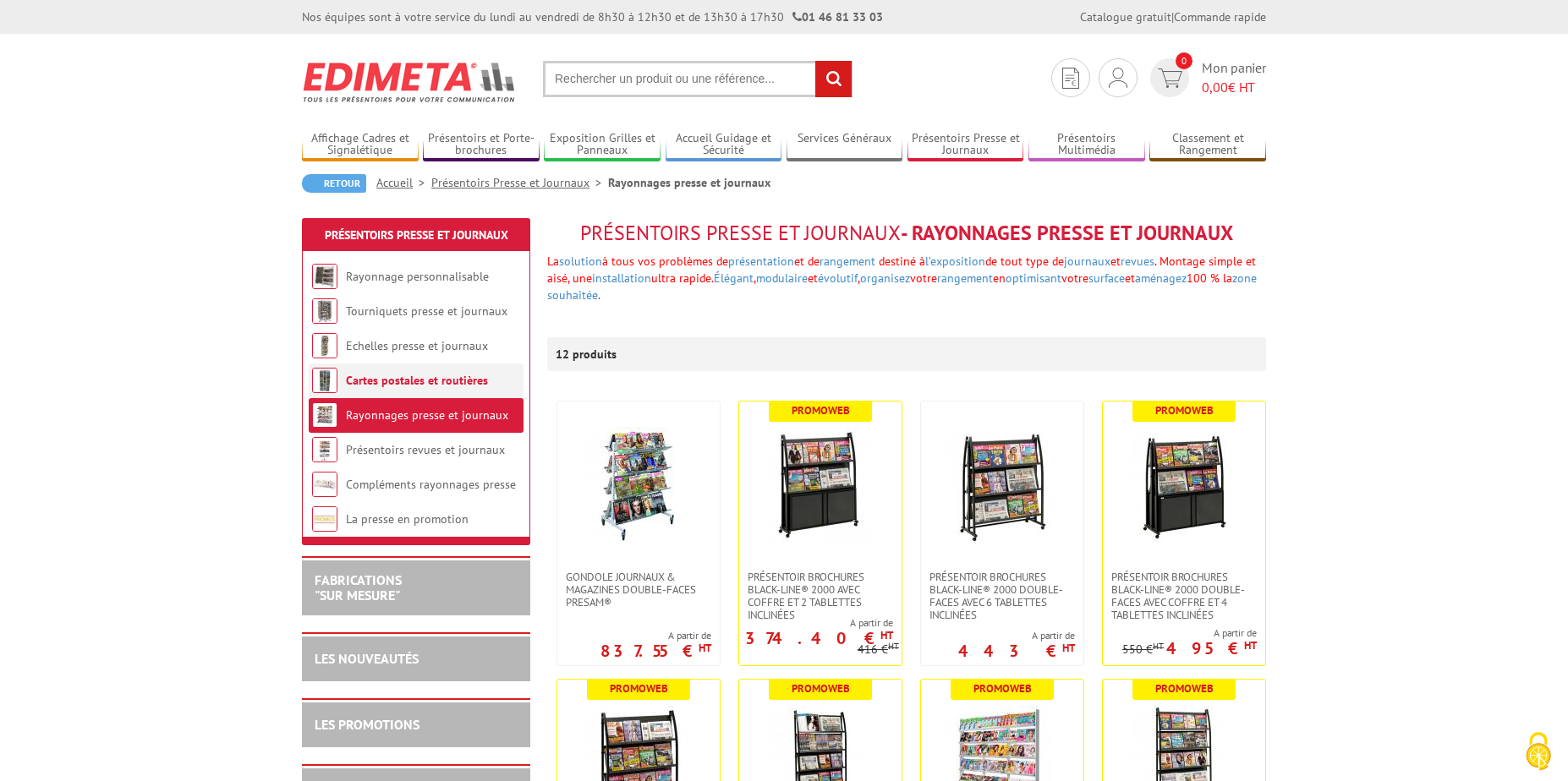
click at [383, 372] on li "Cartes postales et routières" at bounding box center [416, 381] width 215 height 34
